Goal: Task Accomplishment & Management: Use online tool/utility

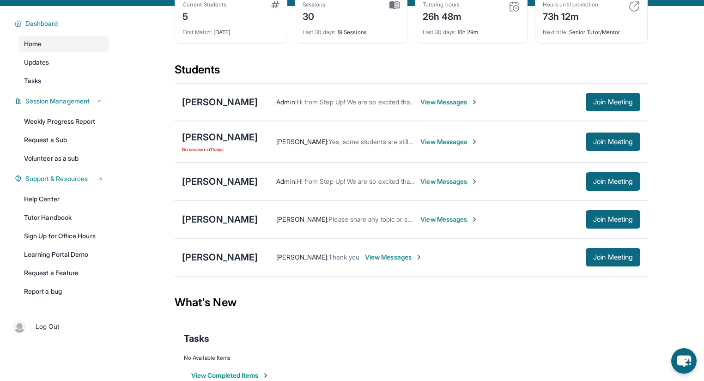
scroll to position [74, 0]
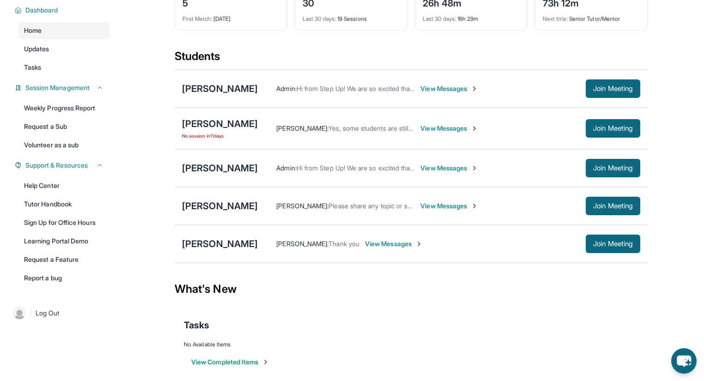
click at [385, 241] on span "View Messages" at bounding box center [394, 243] width 58 height 9
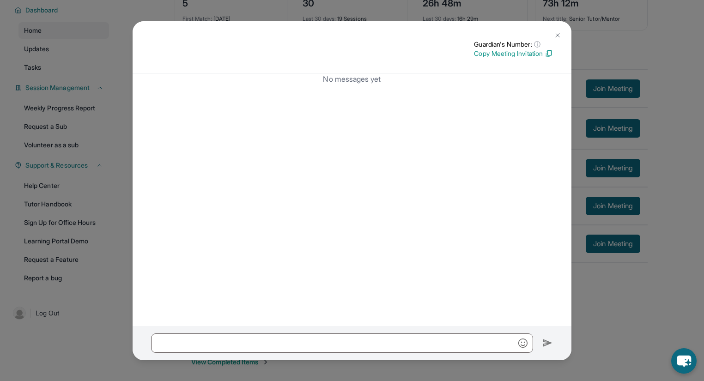
click at [558, 32] on img at bounding box center [557, 34] width 7 height 7
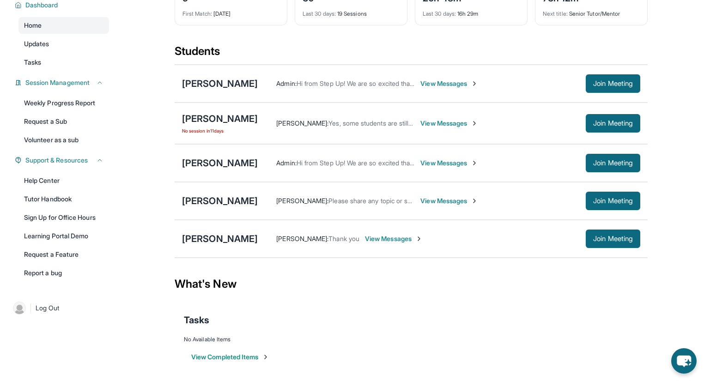
scroll to position [80, 0]
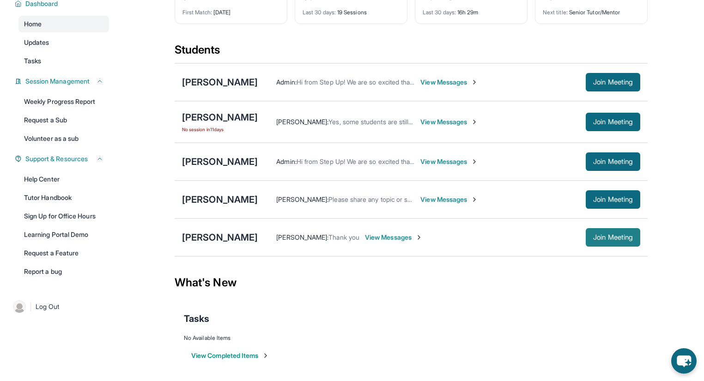
click at [610, 237] on span "Join Meeting" at bounding box center [613, 238] width 40 height 6
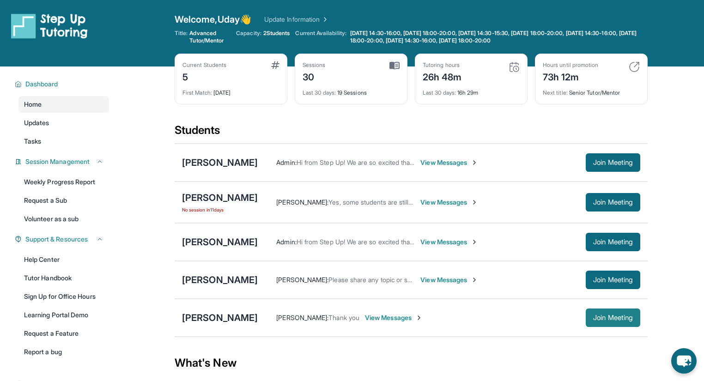
click at [609, 317] on span "Join Meeting" at bounding box center [613, 318] width 40 height 6
